Goal: Task Accomplishment & Management: Manage account settings

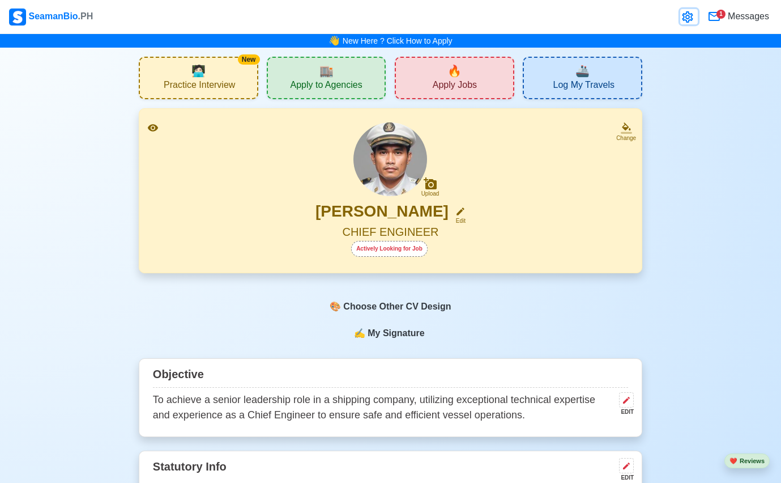
click at [683, 20] on icon at bounding box center [688, 17] width 14 height 14
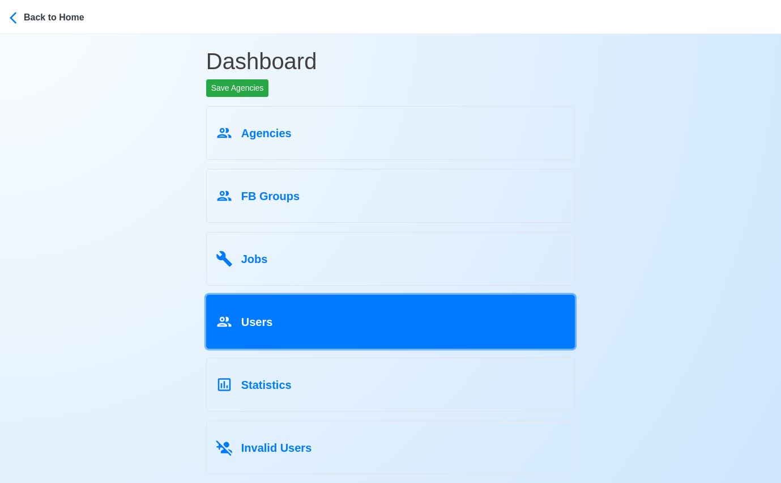
click at [438, 331] on link "Users" at bounding box center [390, 322] width 369 height 54
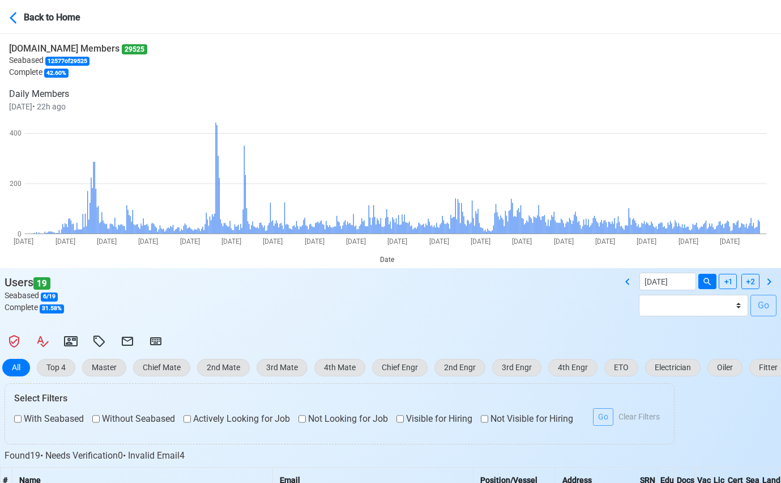
click at [171, 341] on div at bounding box center [390, 341] width 781 height 22
click at [158, 342] on icon at bounding box center [156, 341] width 14 height 14
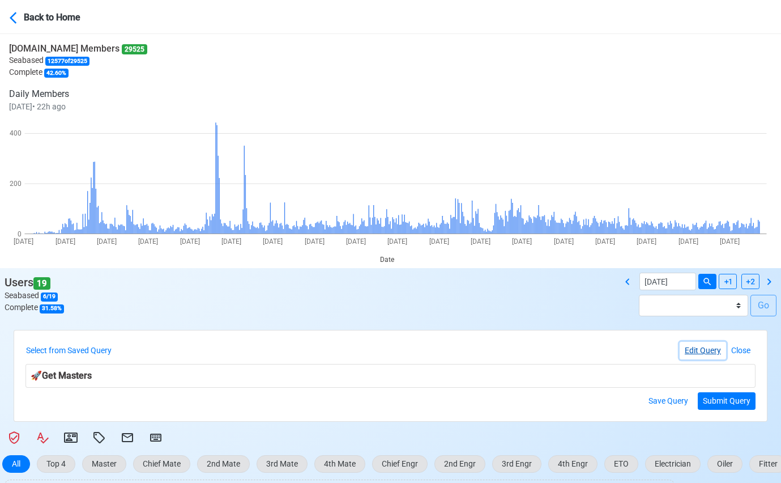
click at [704, 351] on button "Edit Query" at bounding box center [703, 351] width 46 height 18
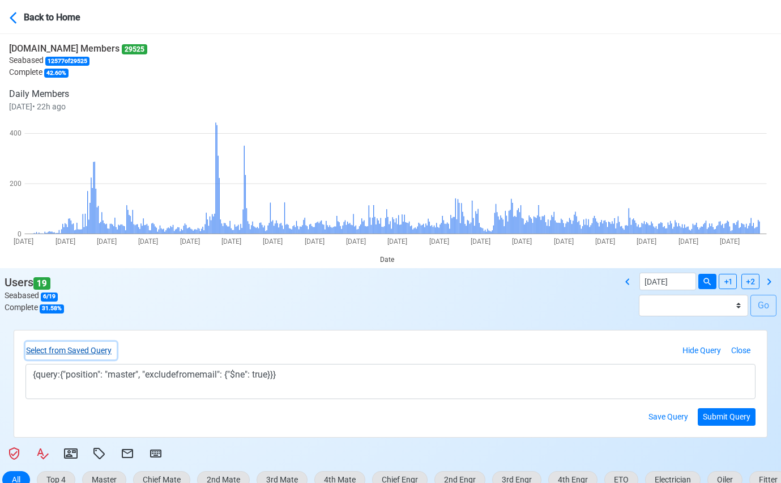
click at [87, 349] on button "Select from Saved Query" at bounding box center [70, 351] width 91 height 18
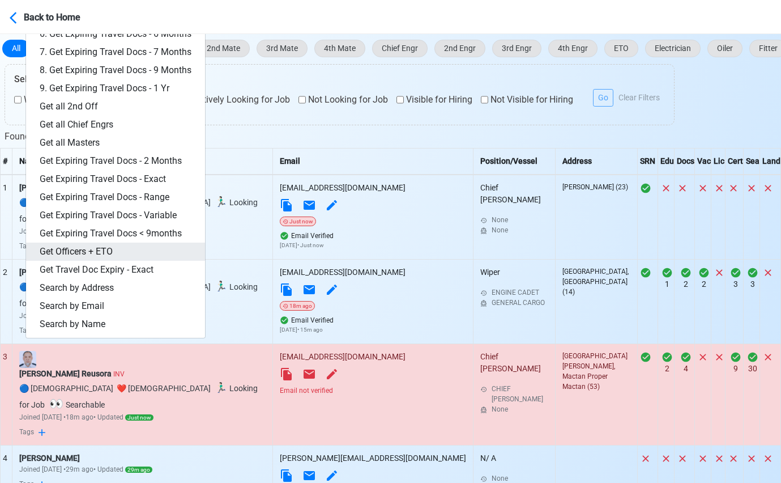
scroll to position [435, 0]
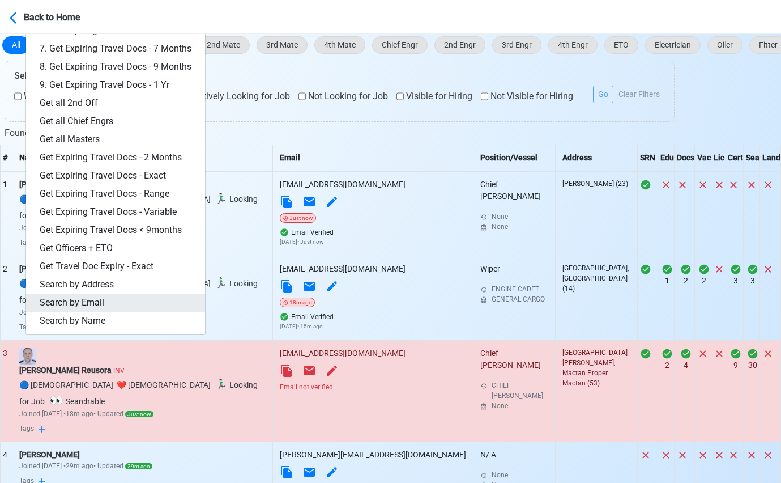
click at [87, 296] on link "Search by Email" at bounding box center [115, 302] width 179 height 18
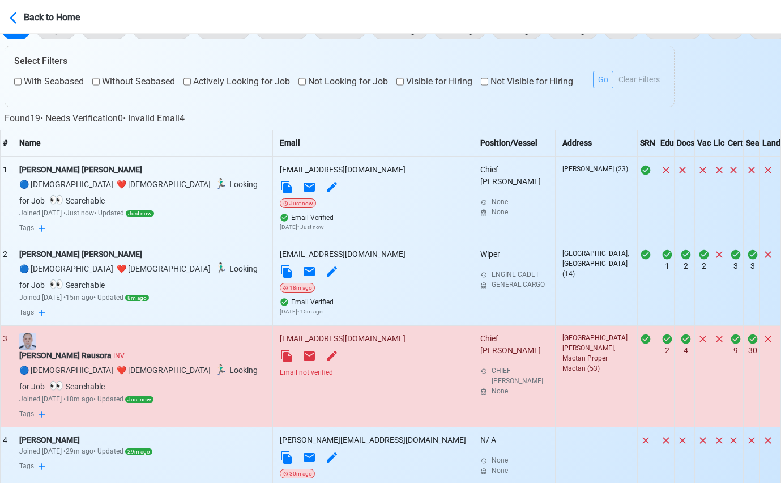
scroll to position [109, 0]
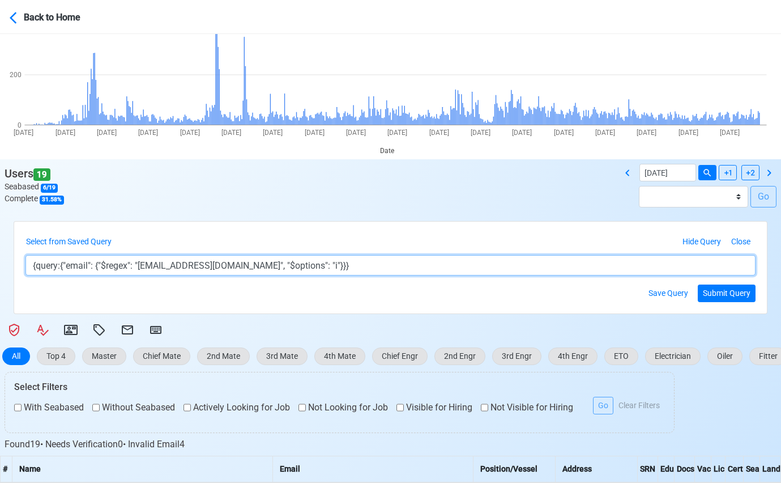
drag, startPoint x: 167, startPoint y: 268, endPoint x: 254, endPoint y: 269, distance: 86.7
click at [254, 269] on textarea "{query:{"email": {"$regex": "[EMAIL_ADDRESS][DOMAIN_NAME]", "$options": "i"}}}" at bounding box center [390, 265] width 730 height 20
paste textarea "[EMAIL_ADDRESS]"
type textarea "{query:{"email": {"$regex": "[EMAIL_ADDRESS][DOMAIN_NAME]", "$options": "i"}}}"
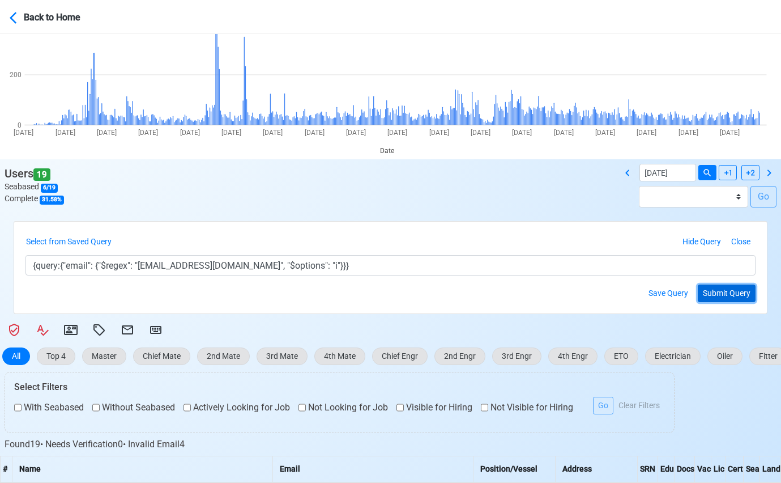
click at [740, 295] on button "Submit Query" at bounding box center [727, 293] width 58 height 18
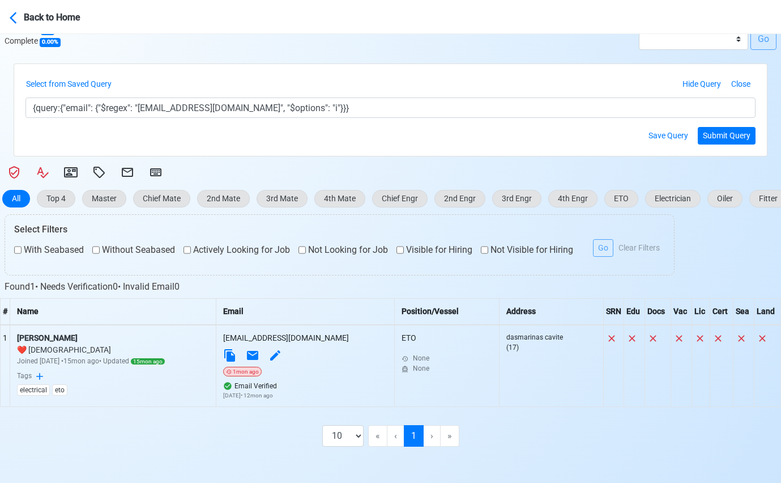
scroll to position [267, 0]
click at [54, 334] on div "[PERSON_NAME]" at bounding box center [113, 338] width 192 height 12
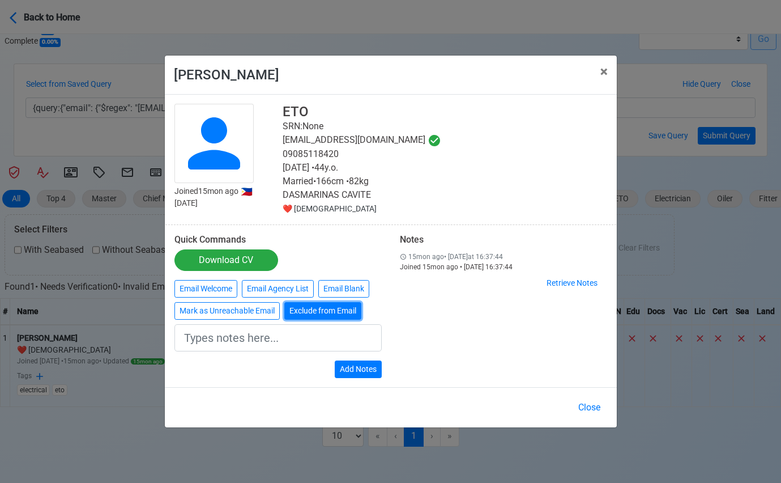
click at [344, 314] on button "Exclude from Email" at bounding box center [322, 311] width 77 height 18
type input "Exclude from Email"
click at [356, 364] on button "Add Notes" at bounding box center [358, 369] width 47 height 18
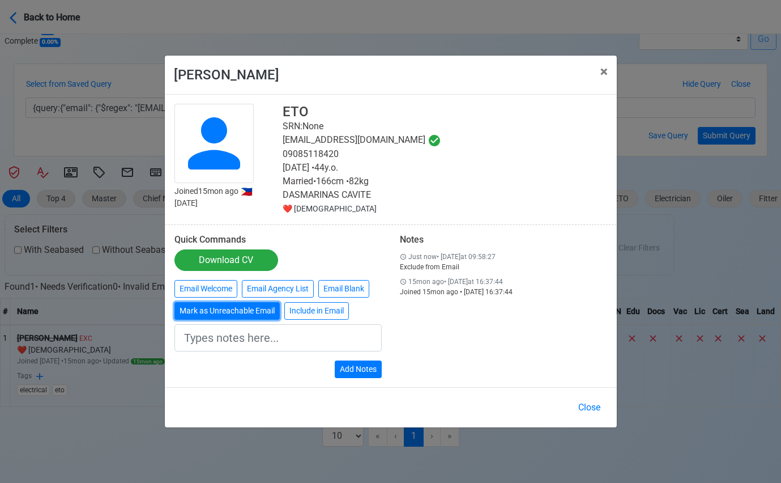
click at [248, 314] on button "Mark as Unreachable Email" at bounding box center [227, 311] width 105 height 18
type input "Marked as Unreachable email"
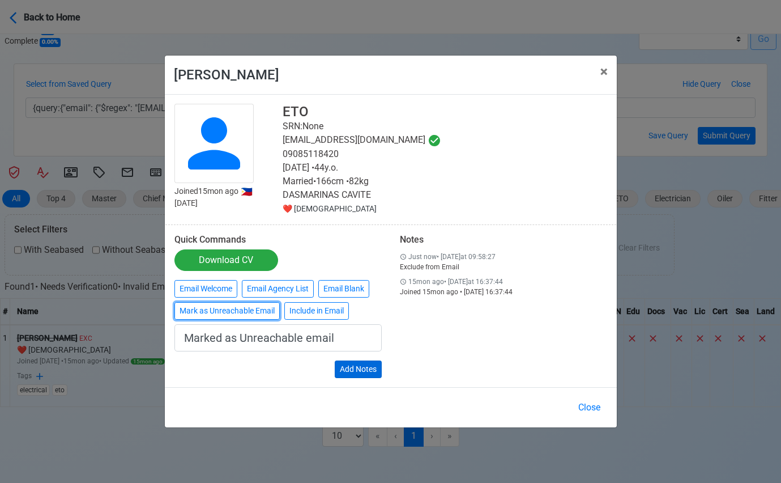
scroll to position [265, 0]
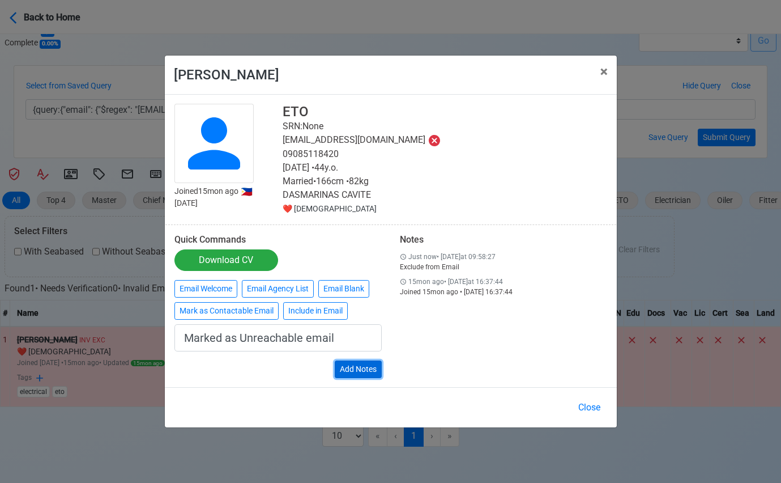
click at [350, 367] on button "Add Notes" at bounding box center [358, 369] width 47 height 18
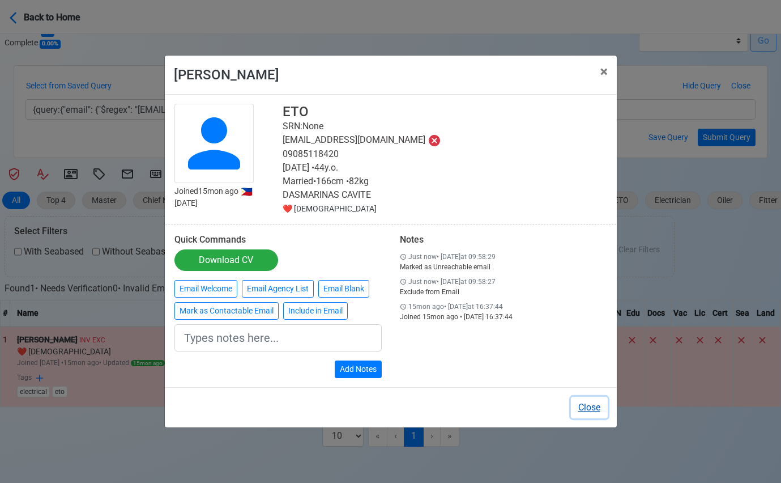
click at [581, 405] on button "Close" at bounding box center [589, 408] width 37 height 22
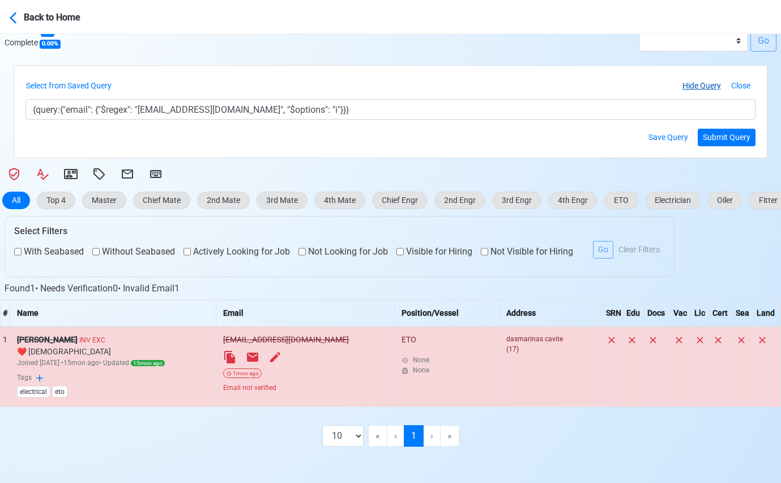
scroll to position [0, 0]
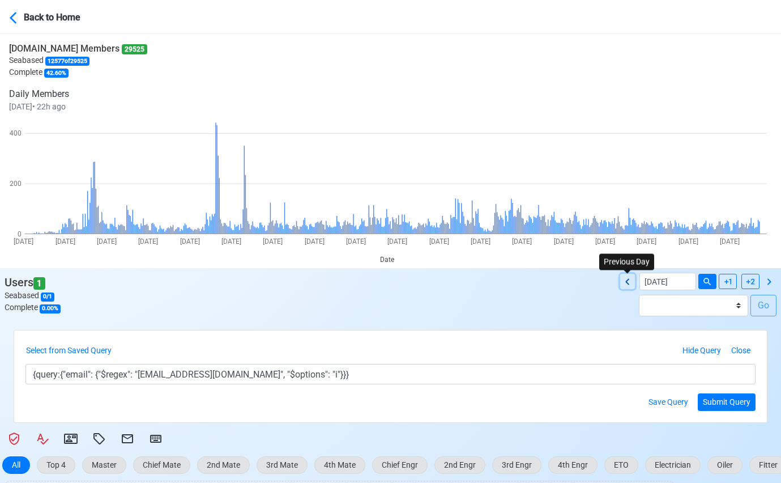
click at [628, 286] on icon at bounding box center [628, 282] width 14 height 14
type input "[DATE]"
